Goal: Information Seeking & Learning: Learn about a topic

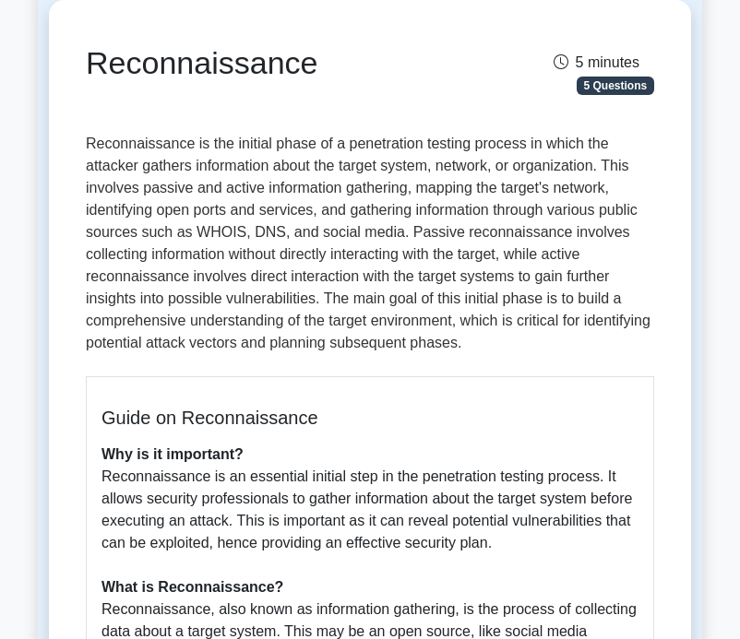
scroll to position [164, 0]
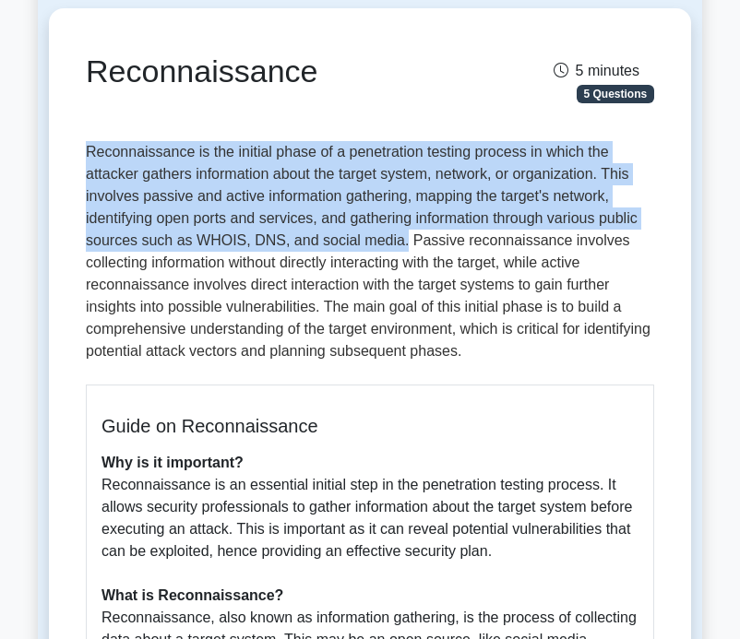
drag, startPoint x: 400, startPoint y: 245, endPoint x: 109, endPoint y: 137, distance: 310.6
click at [109, 137] on div "Reconnaissance 5 minutes 5 Questions Guide on Reconnaissance Why is it importan…" at bounding box center [369, 617] width 627 height 1203
copy p "Reconnaissance is the initial phase of a penetration testing process in which t…"
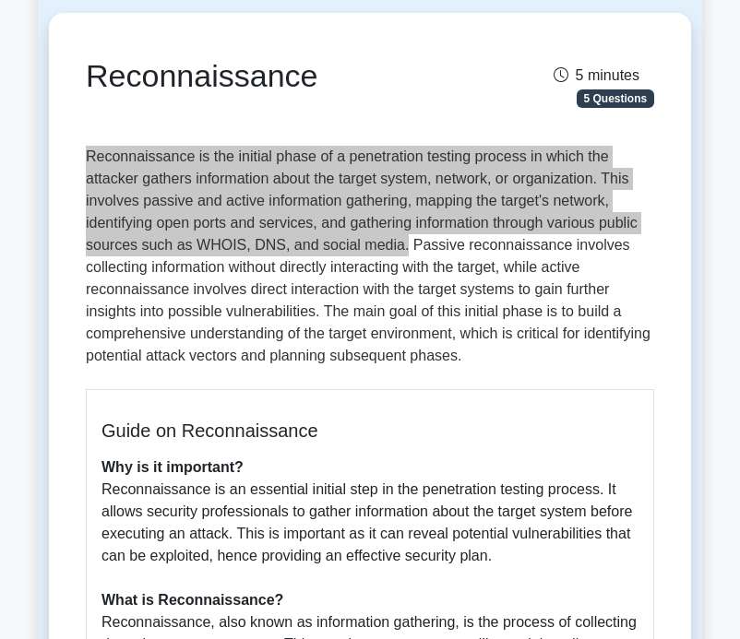
scroll to position [188, 0]
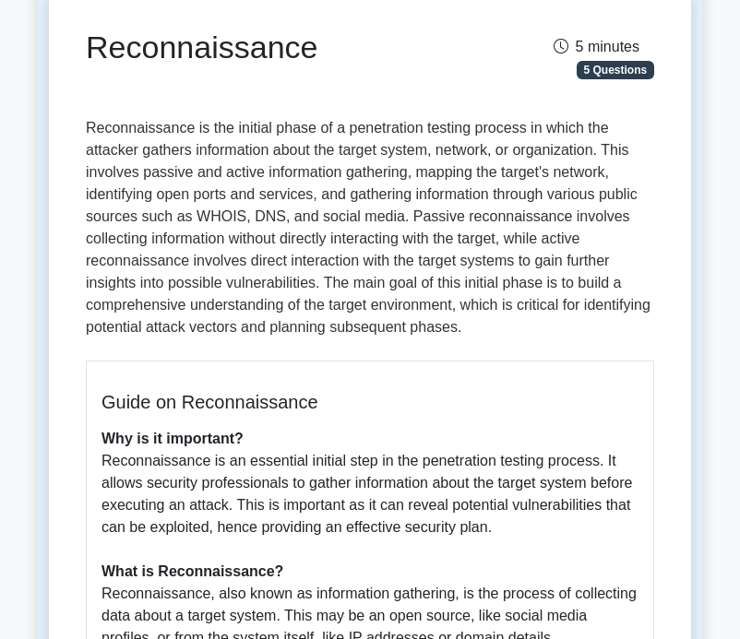
click at [506, 245] on p "Reconnaissance is the initial phase of a penetration testing process in which t…" at bounding box center [370, 231] width 568 height 229
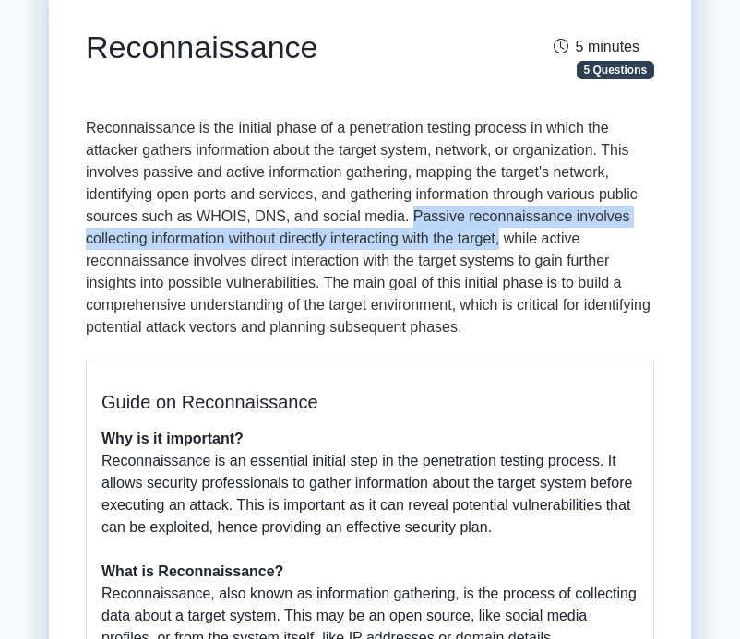
drag, startPoint x: 508, startPoint y: 238, endPoint x: 411, endPoint y: 213, distance: 100.0
click at [410, 213] on p "Reconnaissance is the initial phase of a penetration testing process in which t…" at bounding box center [370, 231] width 568 height 229
copy p "assive reconnaissance involves collecting information without directly interact…"
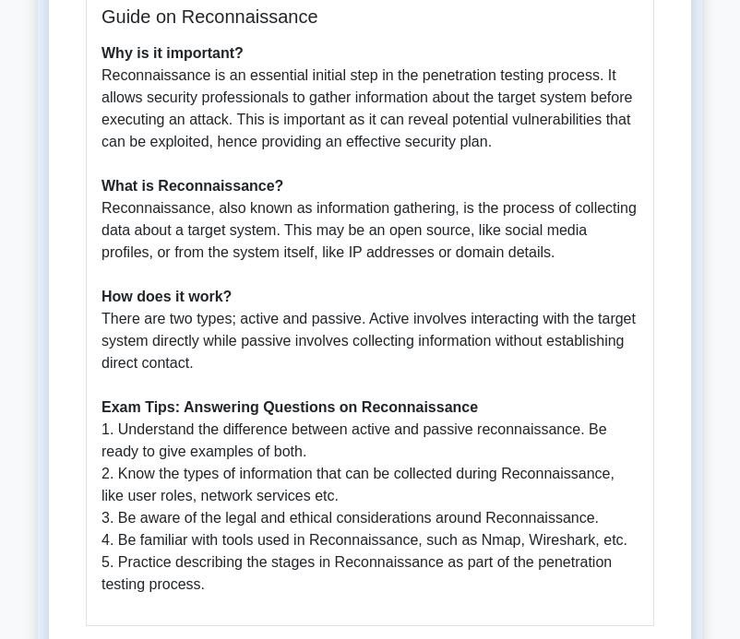
scroll to position [579, 0]
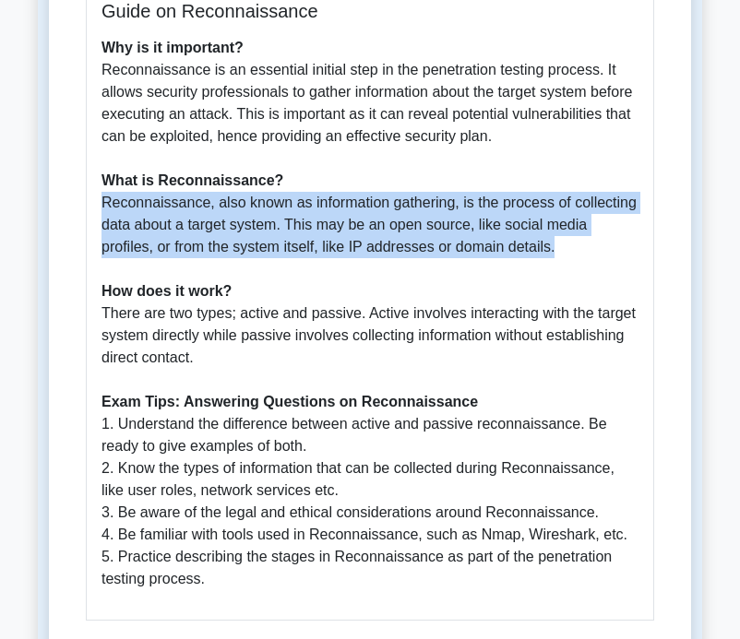
drag, startPoint x: 562, startPoint y: 249, endPoint x: 96, endPoint y: 209, distance: 467.7
click at [96, 209] on div "Guide on Reconnaissance Why is it important? Reconnaissance is an essential ini…" at bounding box center [370, 295] width 568 height 651
copy p "Reconnaissance, also known as information gathering, is the process of collecti…"
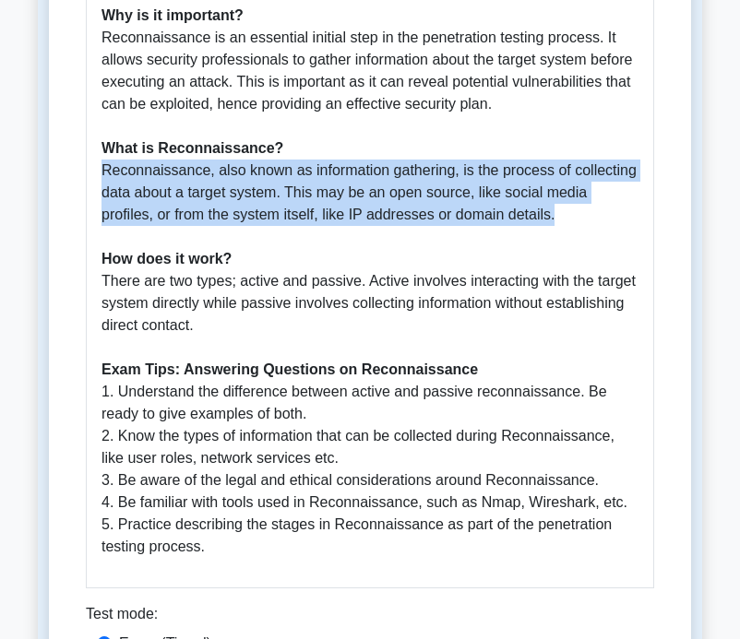
scroll to position [626, 0]
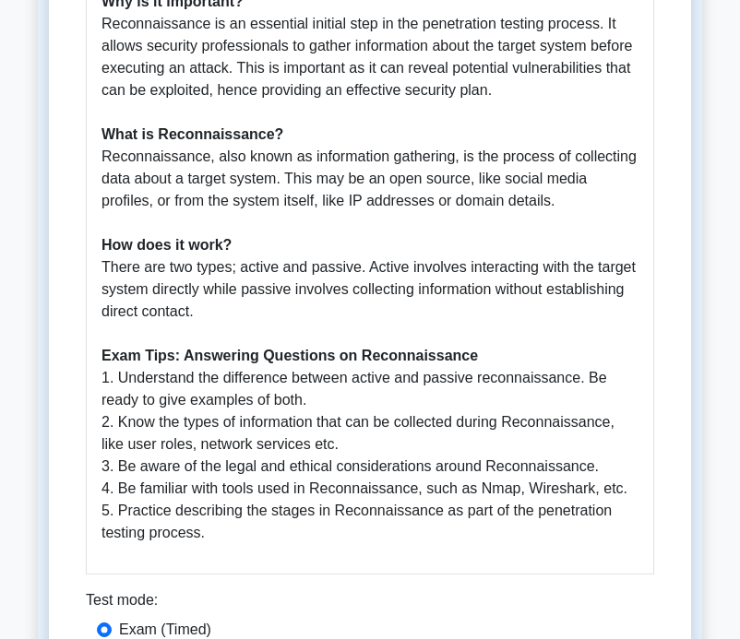
click at [149, 317] on p "Why is it important? Reconnaissance is an essential initial step in the penetra…" at bounding box center [370, 268] width 537 height 554
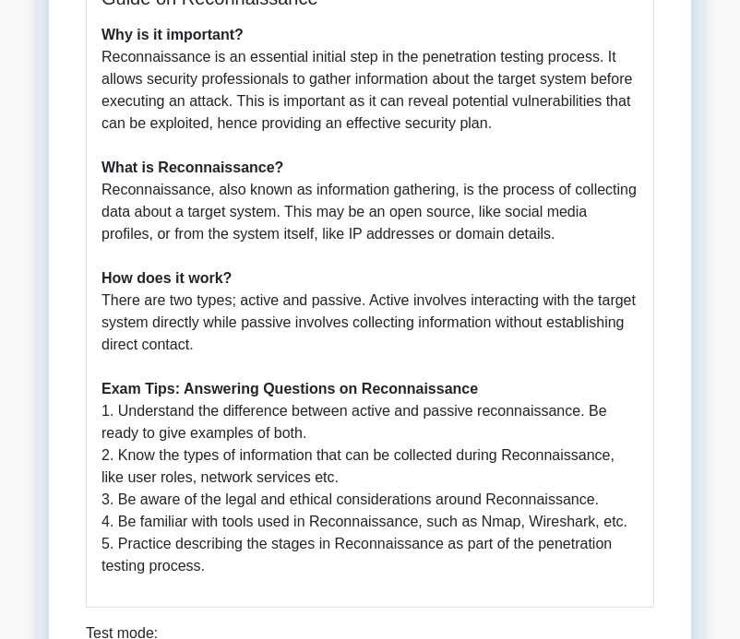
scroll to position [598, 0]
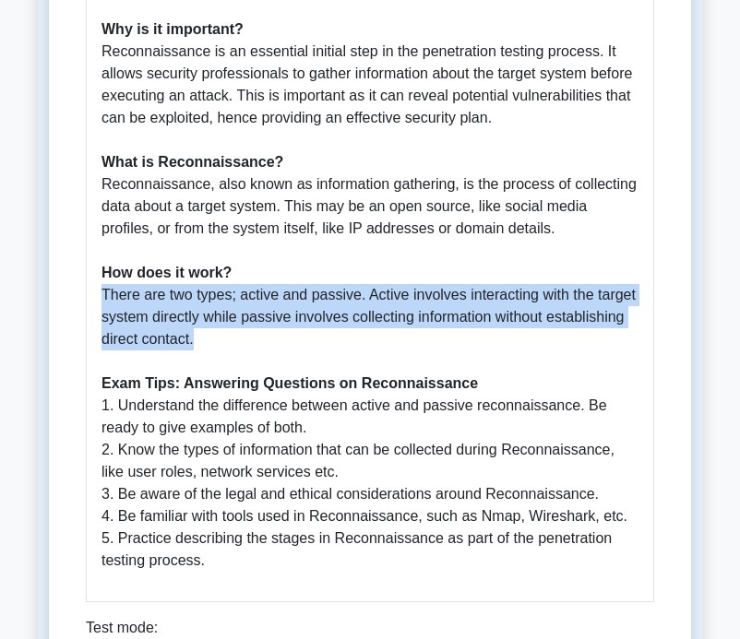
drag, startPoint x: 283, startPoint y: 338, endPoint x: 101, endPoint y: 293, distance: 188.0
click at [101, 293] on div "Guide on Reconnaissance Why is it important? Reconnaissance is an essential ini…" at bounding box center [370, 276] width 568 height 651
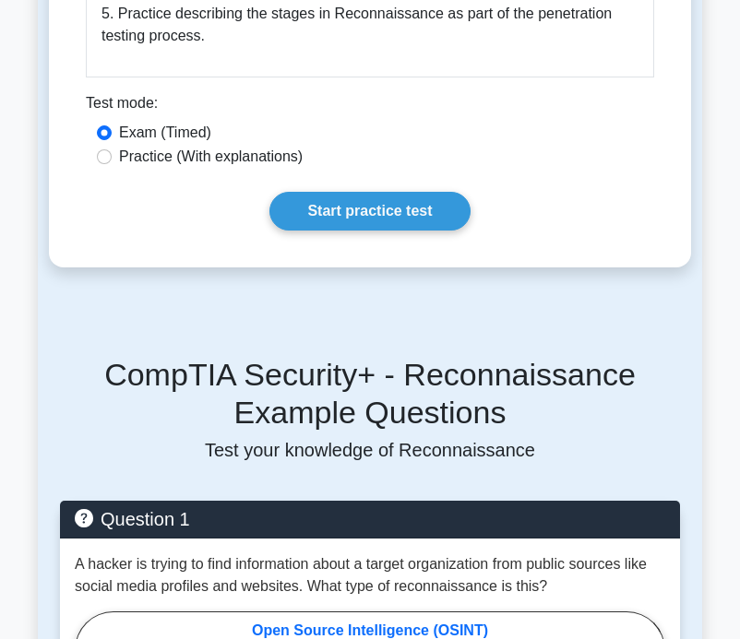
scroll to position [1104, 0]
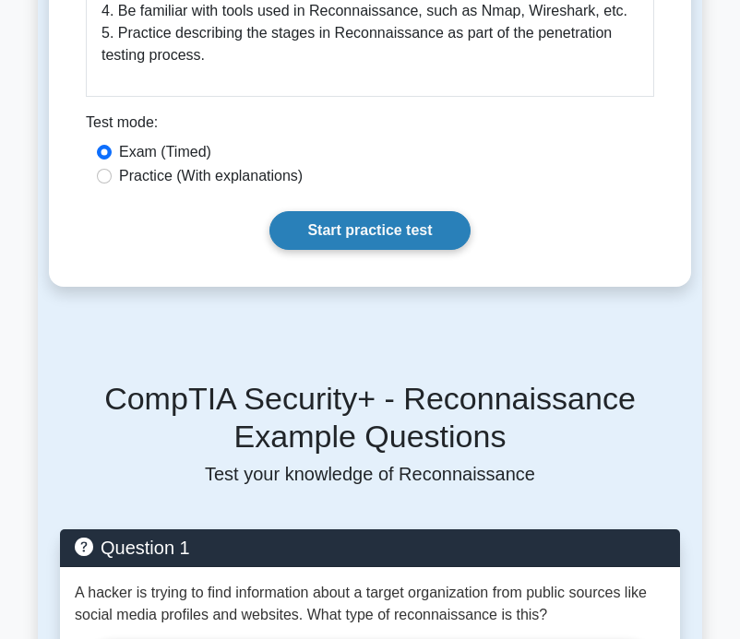
click at [304, 228] on link "Start practice test" at bounding box center [369, 230] width 200 height 39
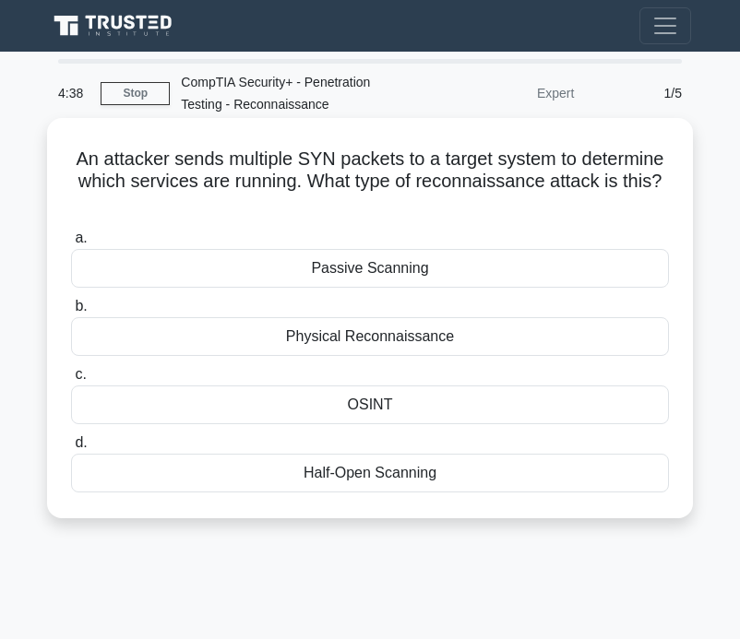
click at [290, 267] on div "Passive Scanning" at bounding box center [370, 268] width 598 height 39
click at [71, 245] on input "a. Passive Scanning" at bounding box center [71, 239] width 0 height 12
